Goal: Book appointment/travel/reservation

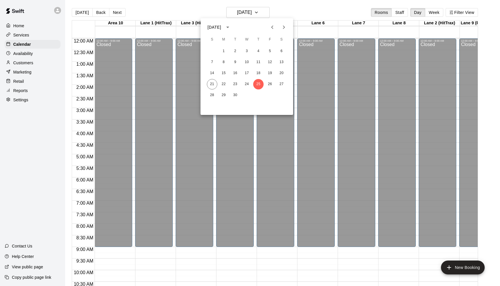
scroll to position [302, 0]
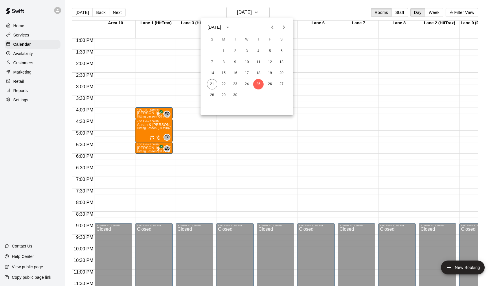
click at [191, 16] on div at bounding box center [250, 143] width 500 height 286
click at [259, 13] on icon "button" at bounding box center [256, 12] width 5 height 7
click at [222, 85] on button "22" at bounding box center [223, 84] width 10 height 10
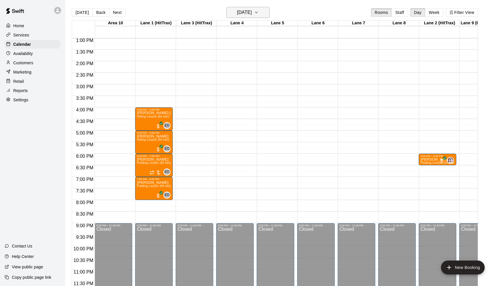
click at [259, 12] on icon "button" at bounding box center [256, 12] width 5 height 7
click at [213, 82] on button "21" at bounding box center [212, 84] width 10 height 10
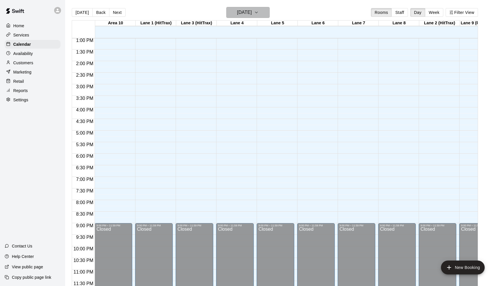
click at [259, 13] on icon "button" at bounding box center [256, 12] width 5 height 7
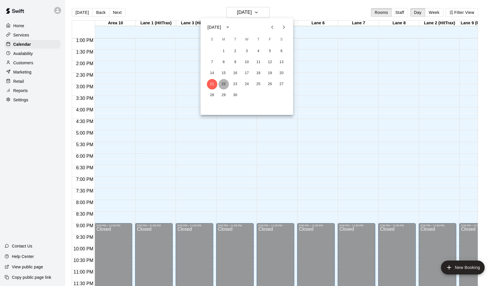
click at [226, 82] on button "22" at bounding box center [223, 84] width 10 height 10
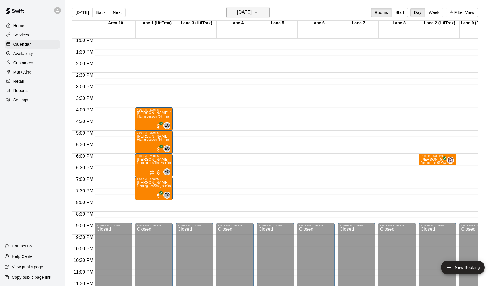
click at [259, 12] on icon "button" at bounding box center [256, 12] width 5 height 7
click at [238, 80] on button "23" at bounding box center [235, 84] width 10 height 10
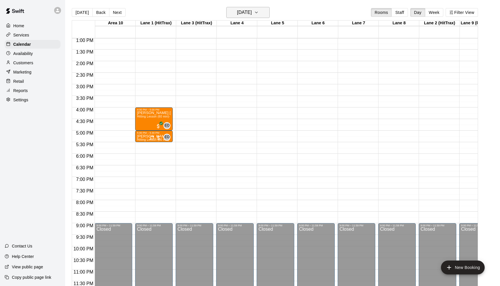
click at [259, 12] on icon "button" at bounding box center [256, 12] width 5 height 7
click at [246, 84] on button "24" at bounding box center [247, 84] width 10 height 10
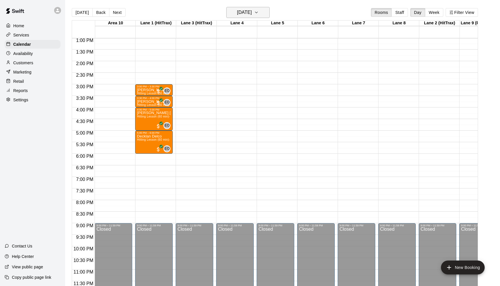
click at [257, 13] on icon "button" at bounding box center [256, 12] width 2 height 1
click at [257, 86] on button "25" at bounding box center [258, 84] width 10 height 10
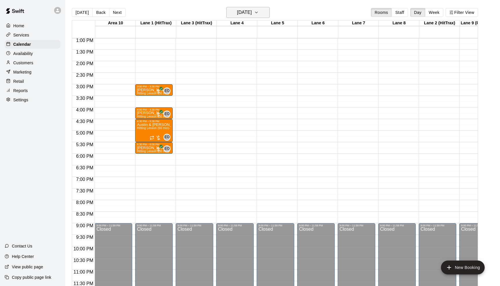
click at [259, 12] on icon "button" at bounding box center [256, 12] width 5 height 7
click at [270, 84] on button "26" at bounding box center [270, 84] width 10 height 10
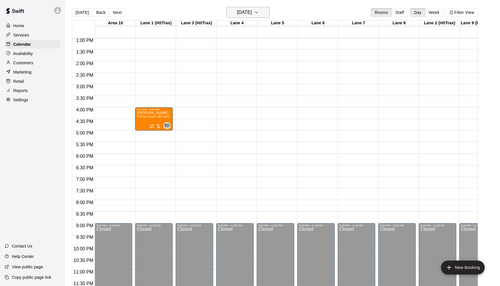
click at [259, 13] on icon "button" at bounding box center [256, 12] width 5 height 7
click at [212, 83] on button "21" at bounding box center [212, 84] width 10 height 10
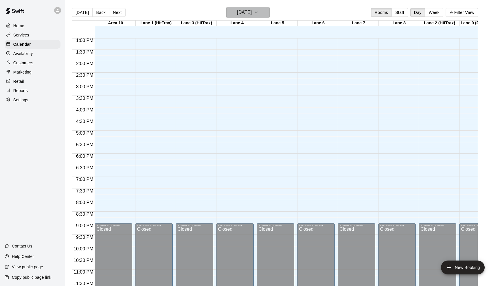
click at [259, 11] on icon "button" at bounding box center [256, 12] width 5 height 7
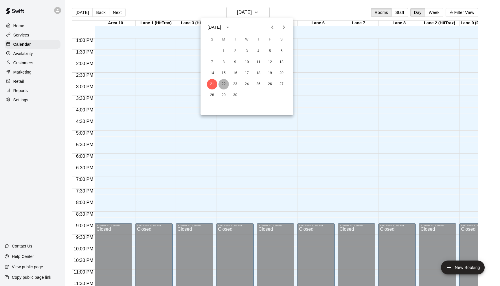
click at [224, 81] on button "22" at bounding box center [223, 84] width 10 height 10
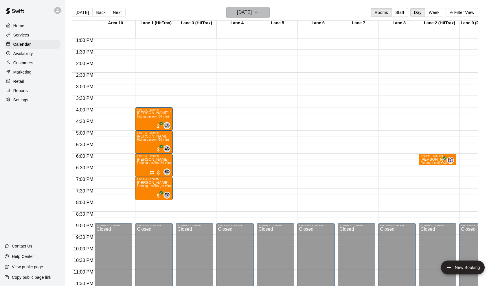
click at [259, 12] on icon "button" at bounding box center [256, 12] width 5 height 7
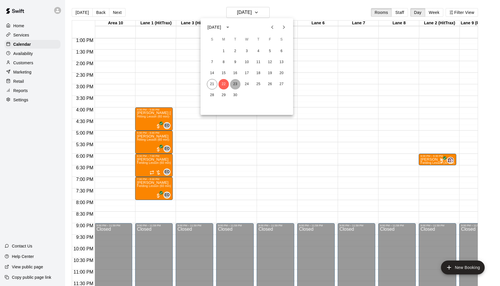
click at [236, 82] on button "23" at bounding box center [235, 84] width 10 height 10
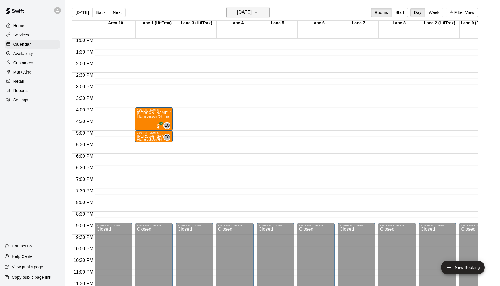
click at [259, 11] on icon "button" at bounding box center [256, 12] width 5 height 7
click at [246, 84] on button "24" at bounding box center [247, 84] width 10 height 10
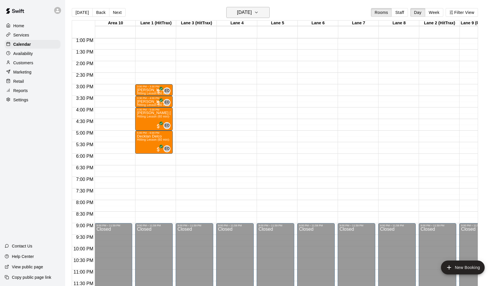
click at [259, 12] on icon "button" at bounding box center [256, 12] width 5 height 7
click at [257, 84] on button "25" at bounding box center [258, 84] width 10 height 10
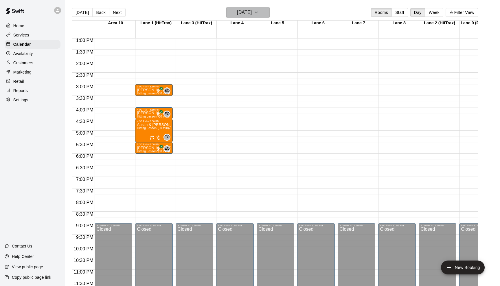
click at [264, 17] on button "[DATE]" at bounding box center [247, 12] width 43 height 11
click at [270, 80] on button "26" at bounding box center [270, 84] width 10 height 10
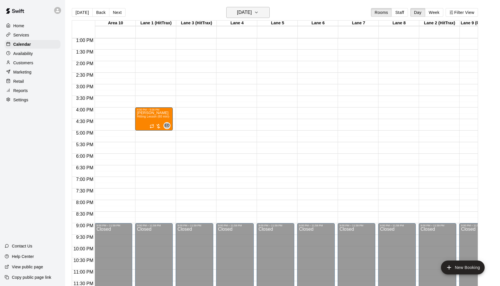
click at [259, 11] on icon "button" at bounding box center [256, 12] width 5 height 7
click at [279, 83] on button "27" at bounding box center [281, 84] width 10 height 10
click at [259, 13] on icon "button" at bounding box center [256, 12] width 5 height 7
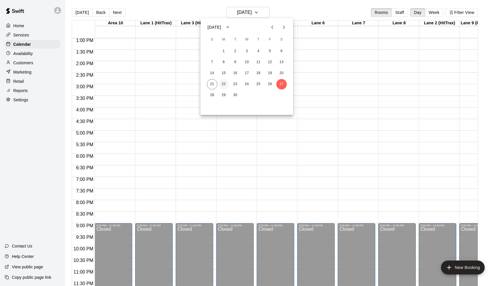
click at [221, 84] on button "22" at bounding box center [223, 84] width 10 height 10
